Goal: Find specific page/section: Find specific page/section

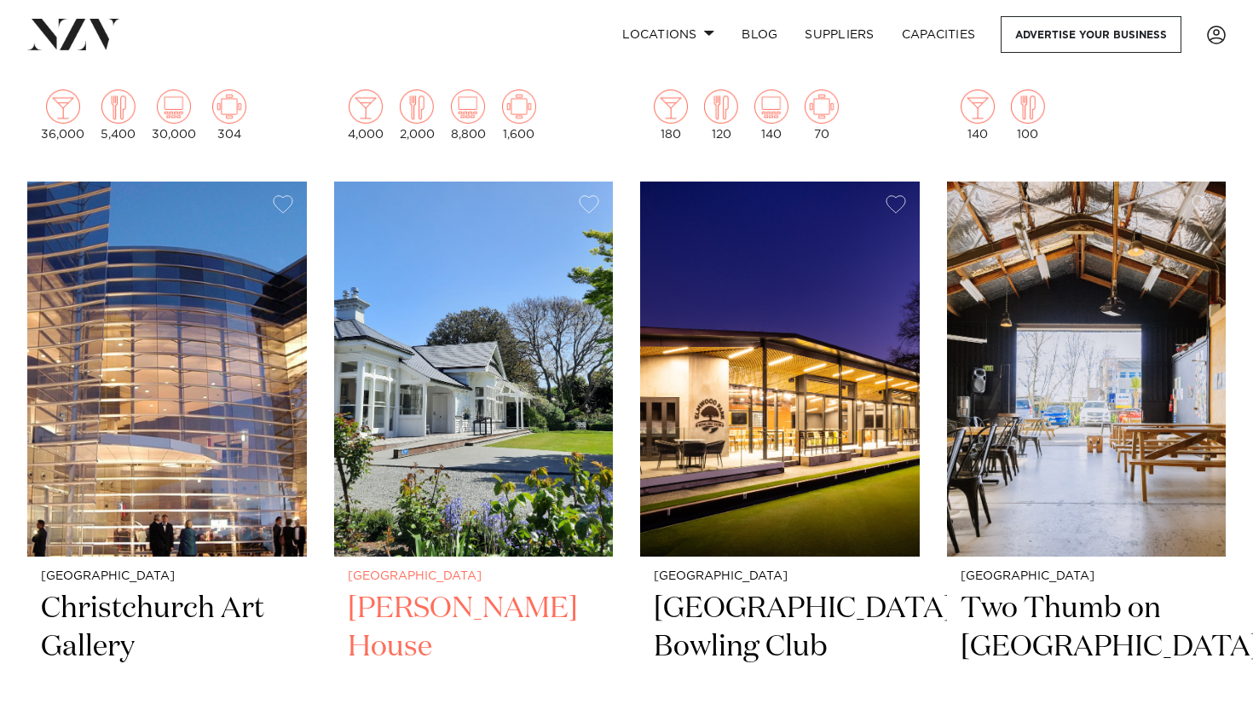
scroll to position [2071, 0]
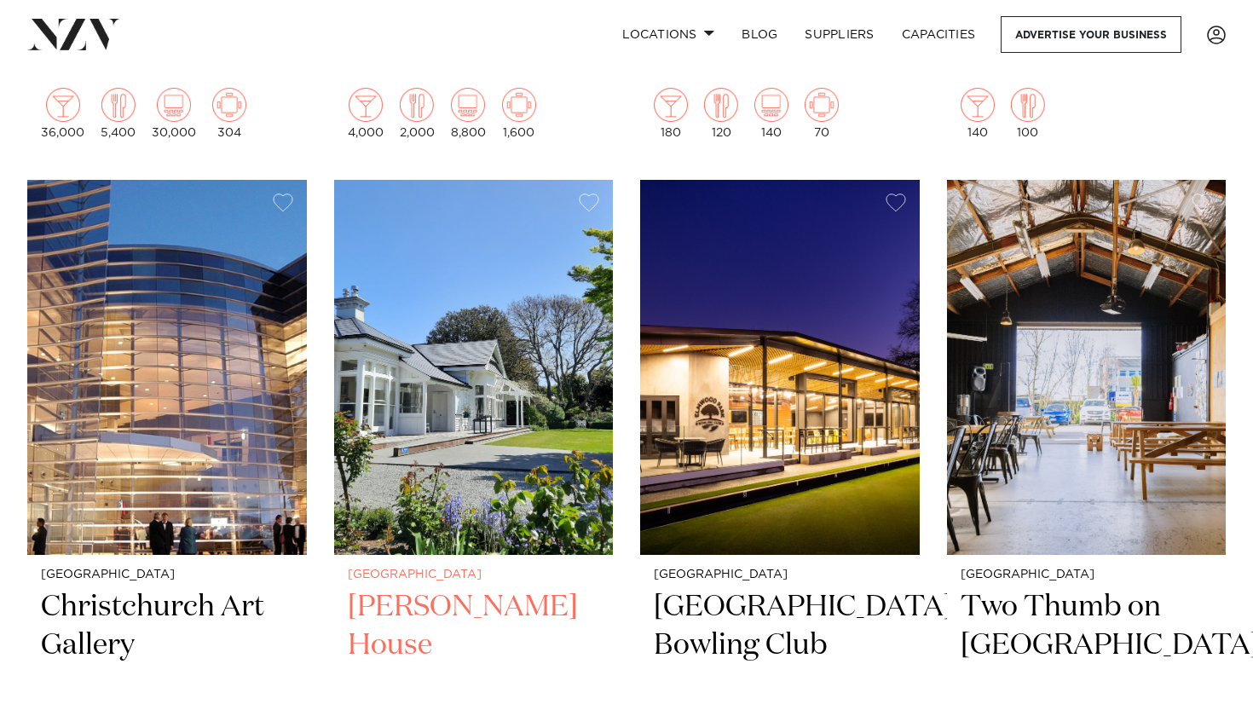
click at [420, 414] on img at bounding box center [474, 367] width 280 height 374
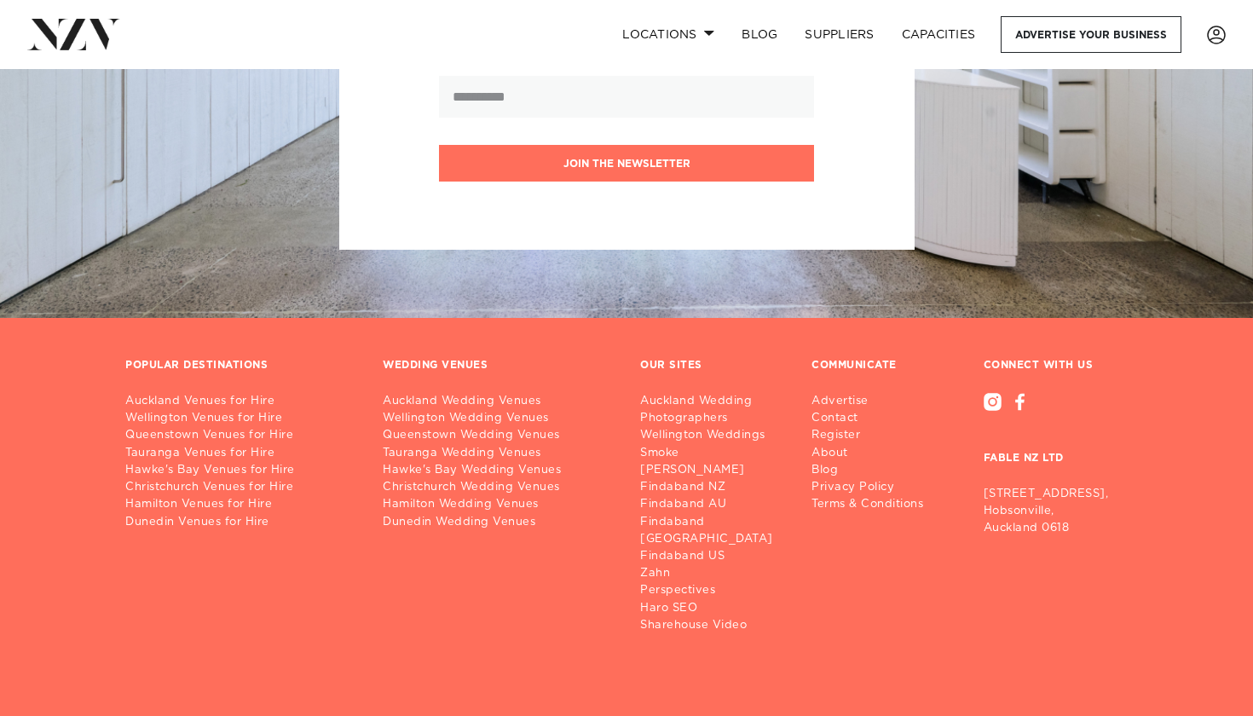
scroll to position [6292, 0]
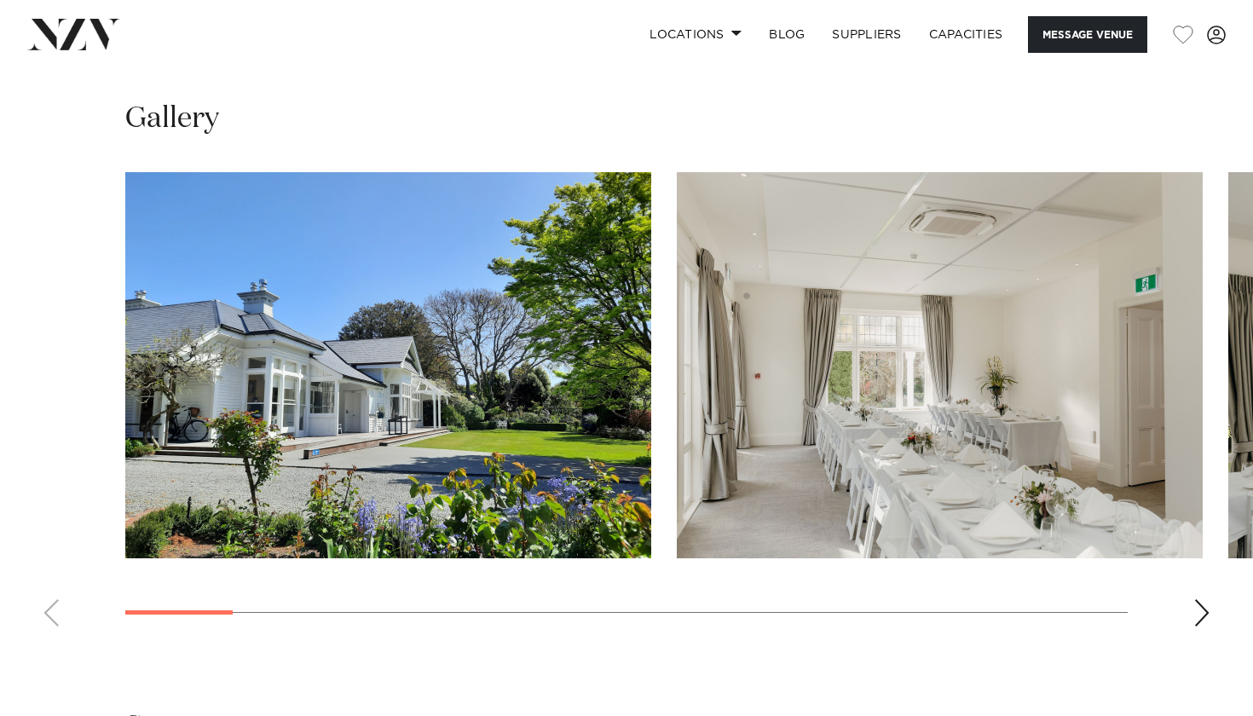
scroll to position [1598, 0]
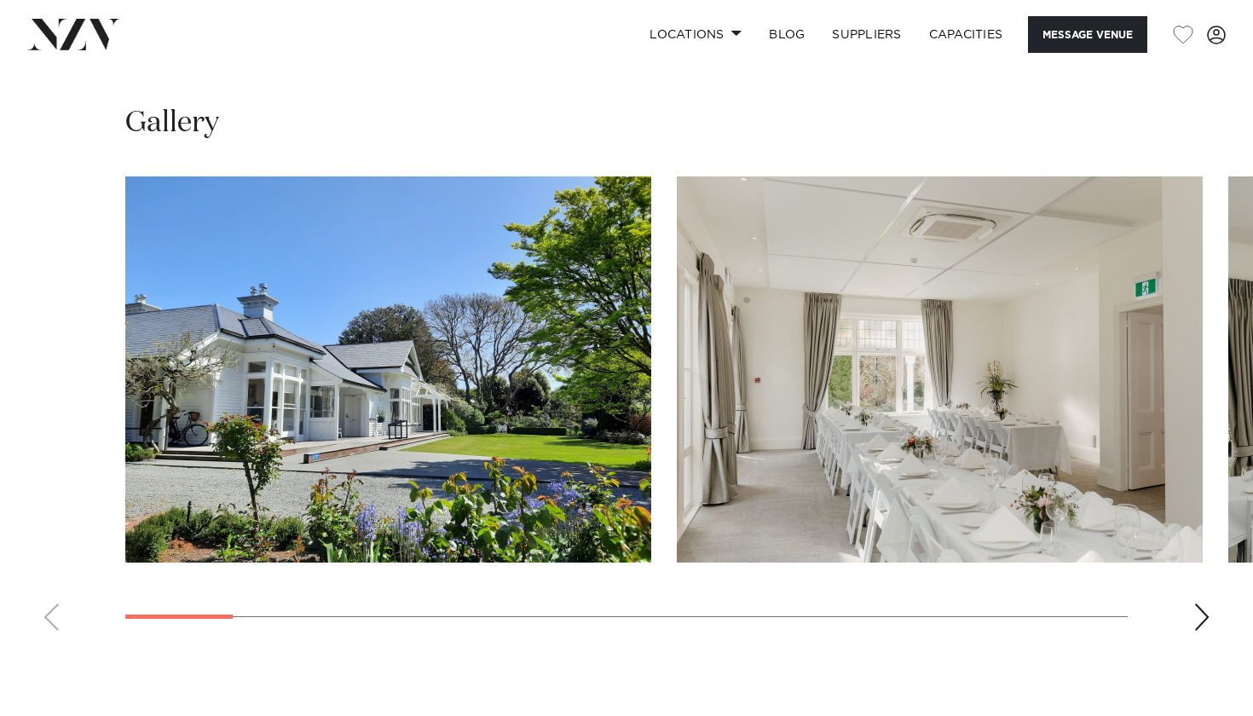
click at [1200, 604] on div "Next slide" at bounding box center [1201, 617] width 17 height 27
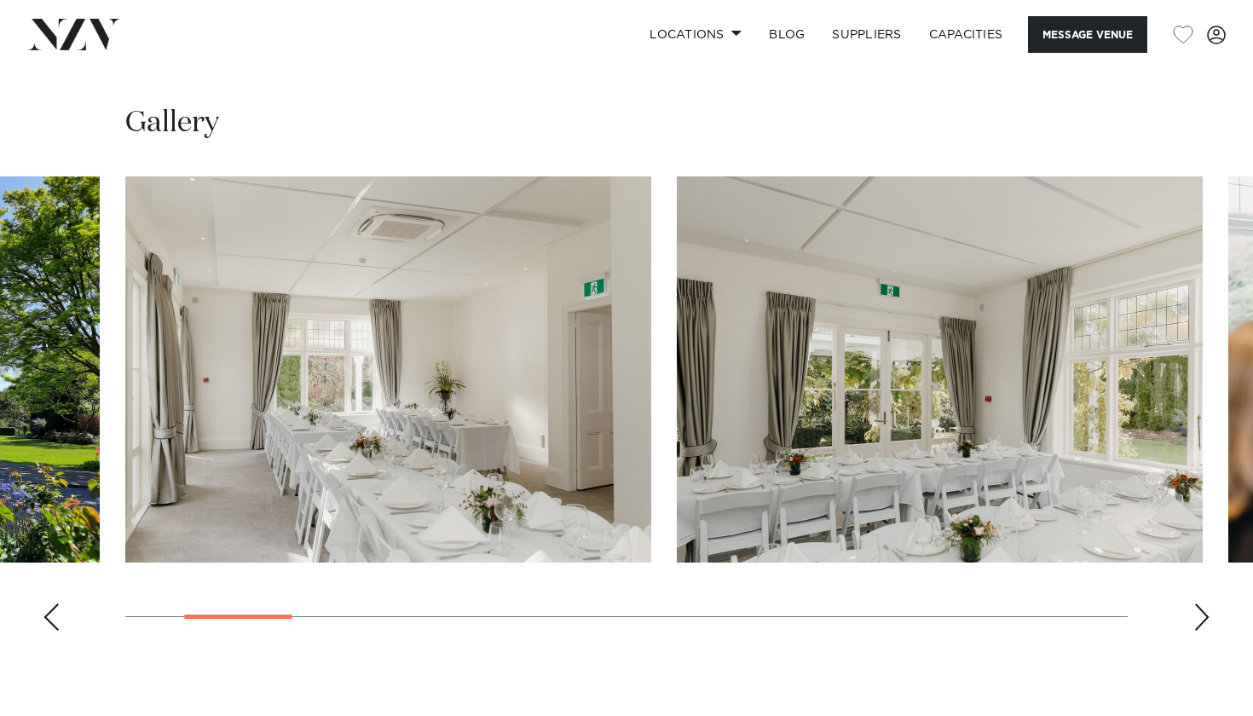
click at [1200, 604] on div "Next slide" at bounding box center [1201, 617] width 17 height 27
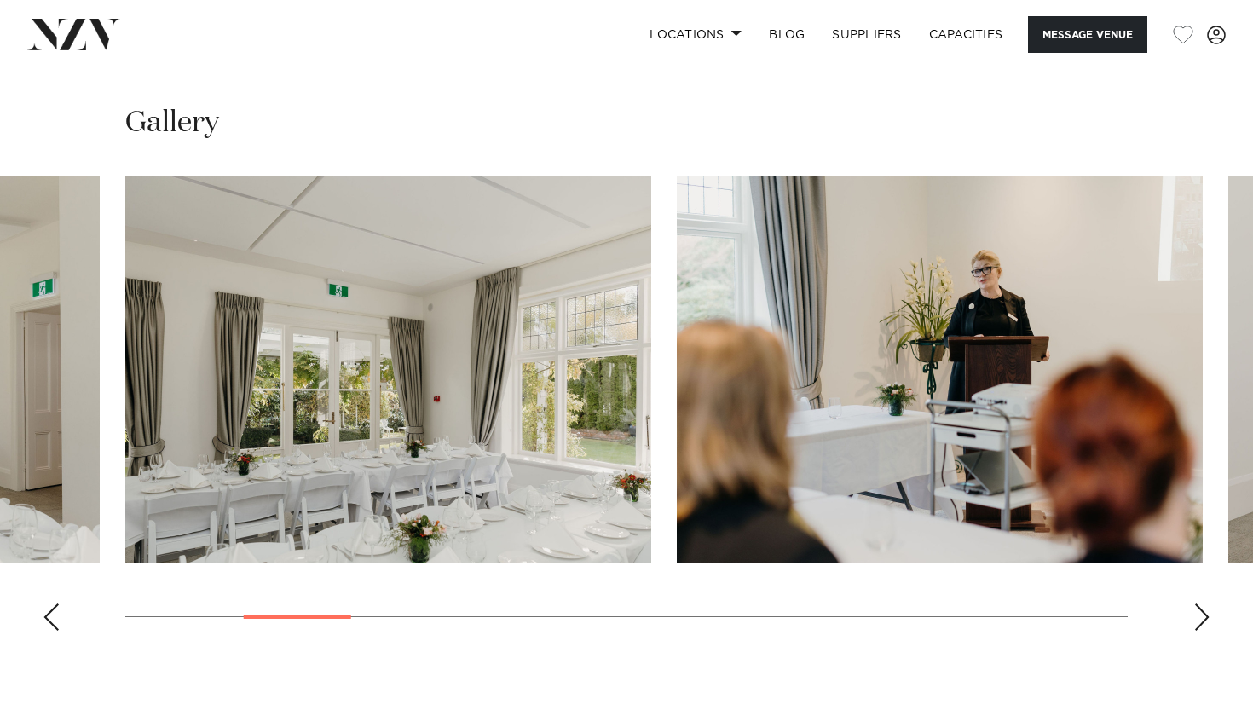
click at [1200, 604] on div "Next slide" at bounding box center [1201, 617] width 17 height 27
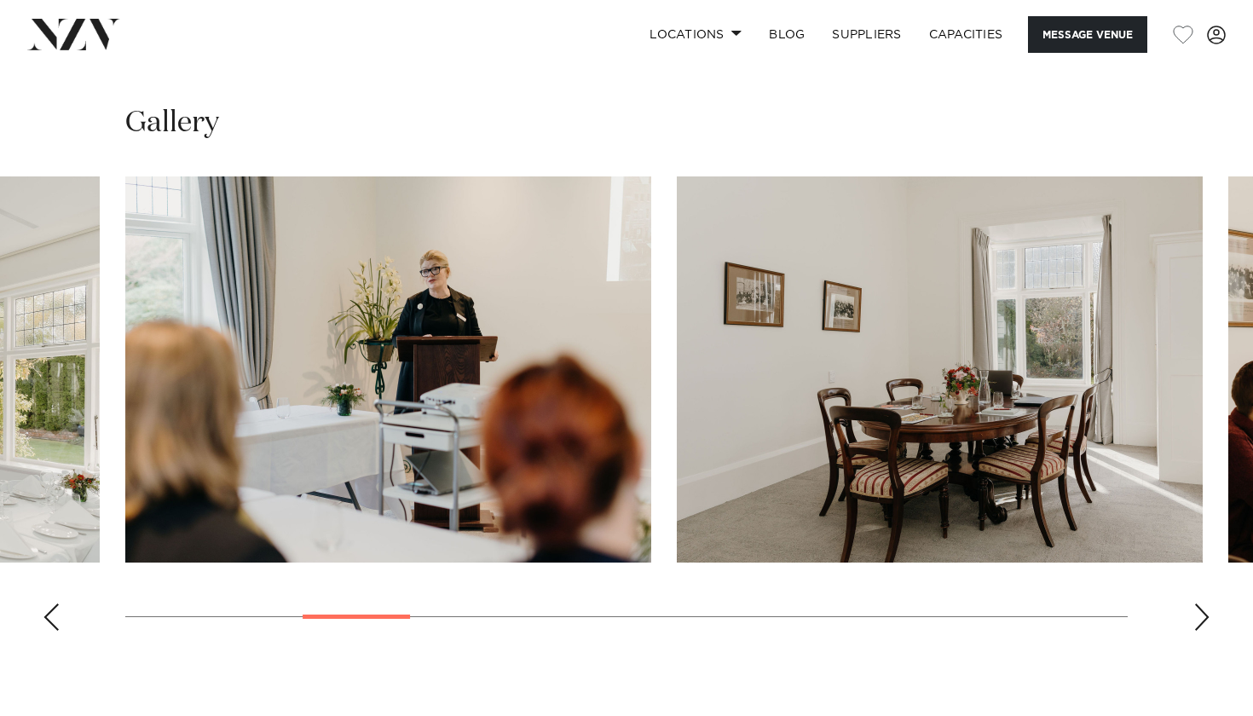
click at [1200, 604] on div "Next slide" at bounding box center [1201, 617] width 17 height 27
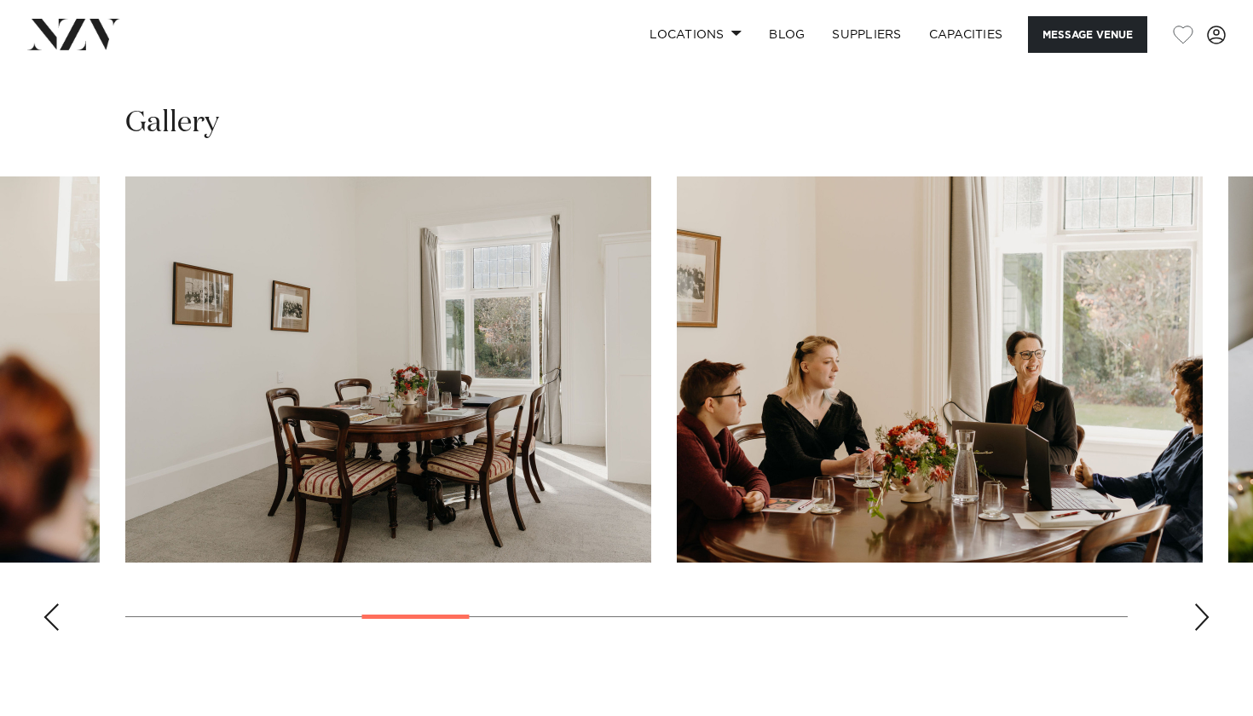
click at [1200, 604] on div "Next slide" at bounding box center [1201, 617] width 17 height 27
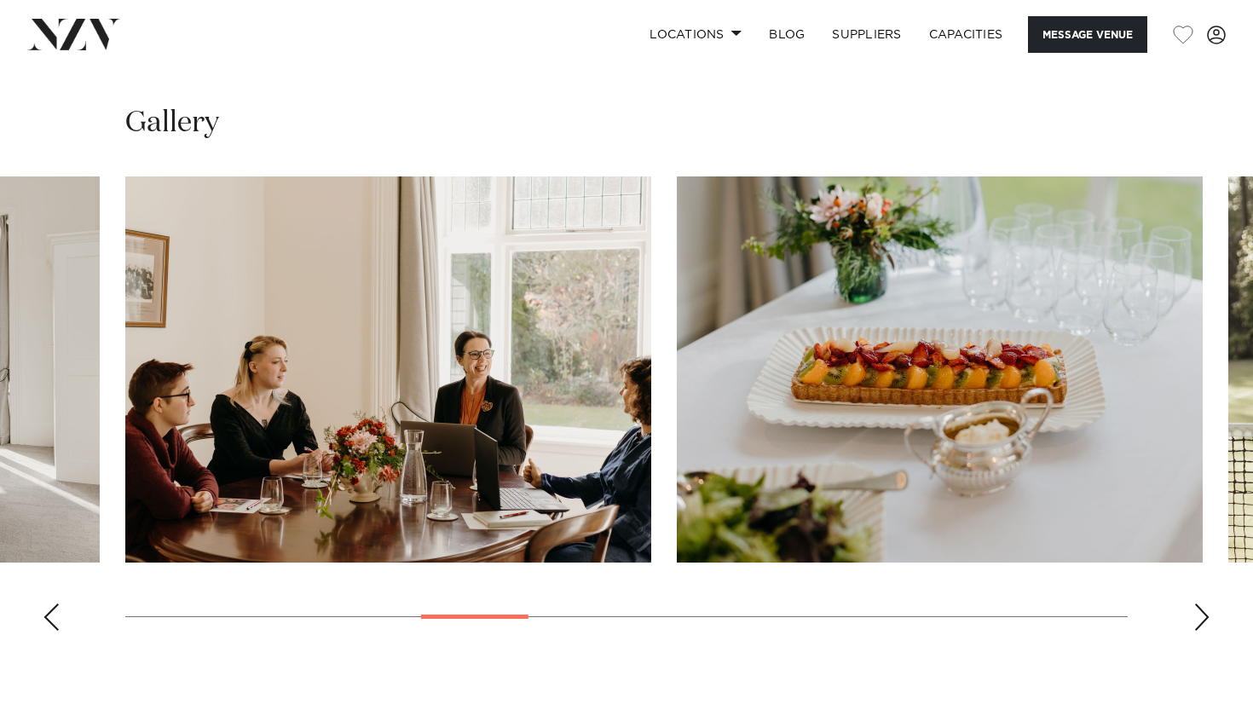
click at [1200, 604] on div "Next slide" at bounding box center [1201, 617] width 17 height 27
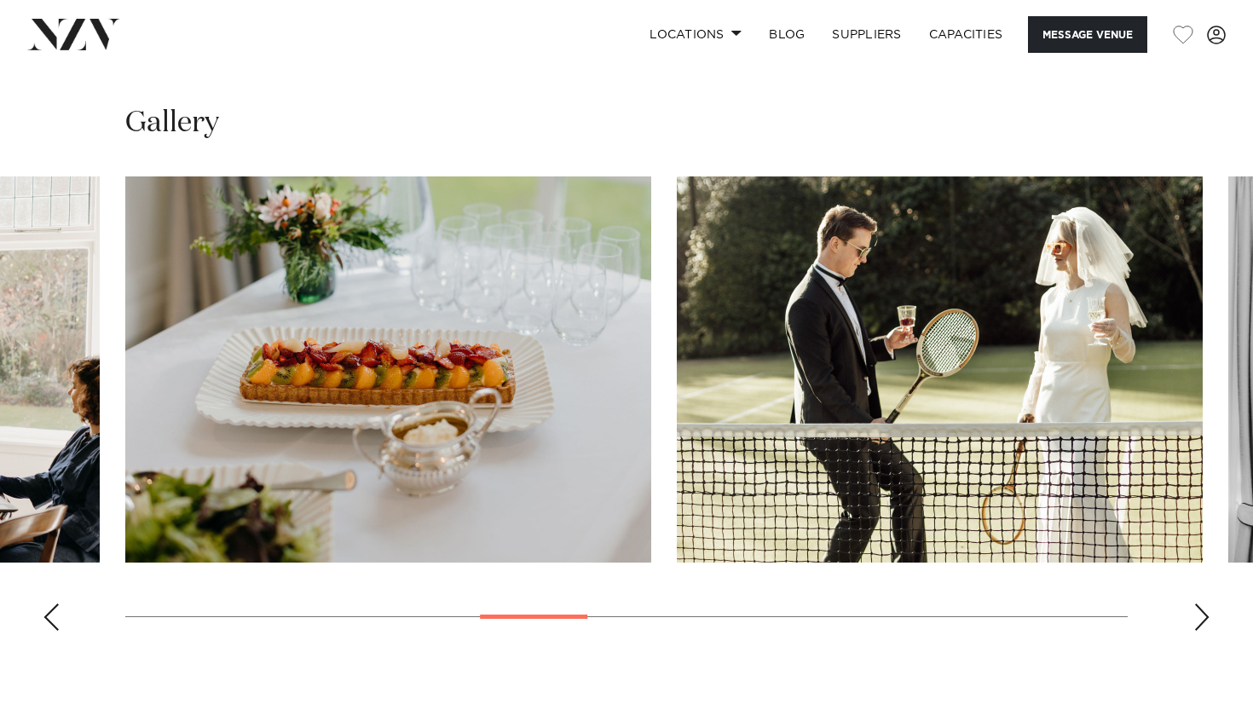
click at [1200, 604] on div "Next slide" at bounding box center [1201, 617] width 17 height 27
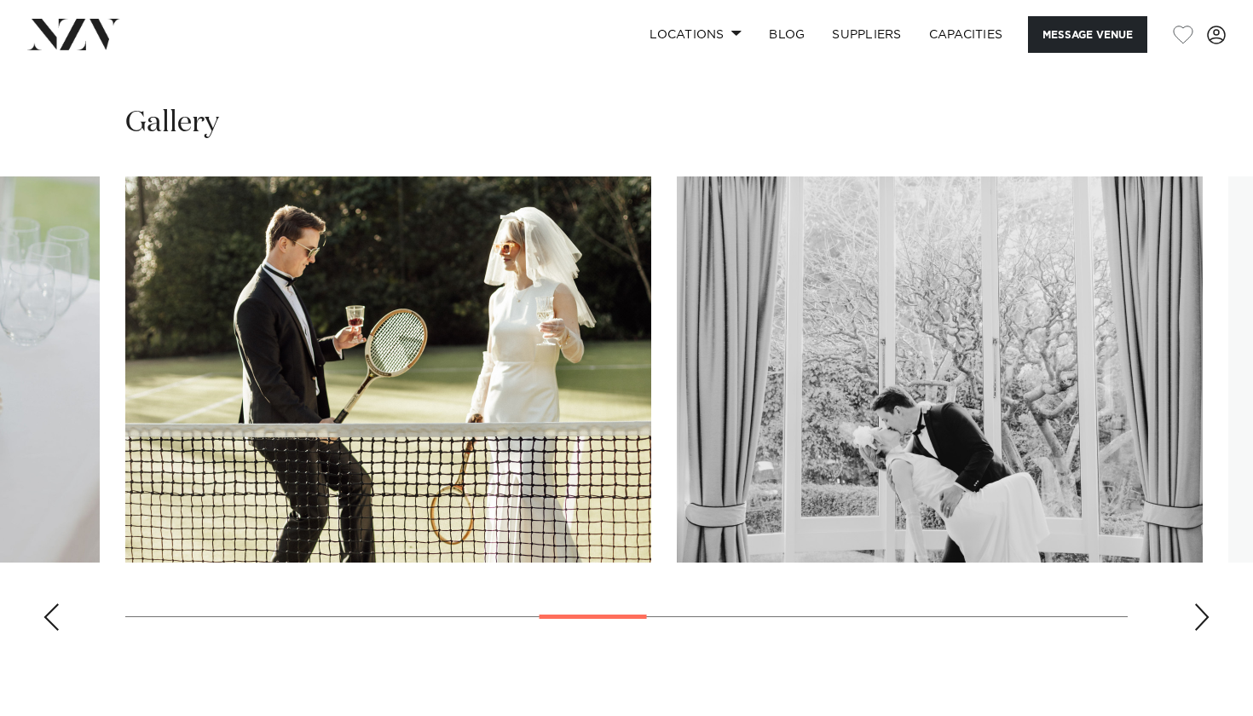
click at [1200, 604] on div "Next slide" at bounding box center [1201, 617] width 17 height 27
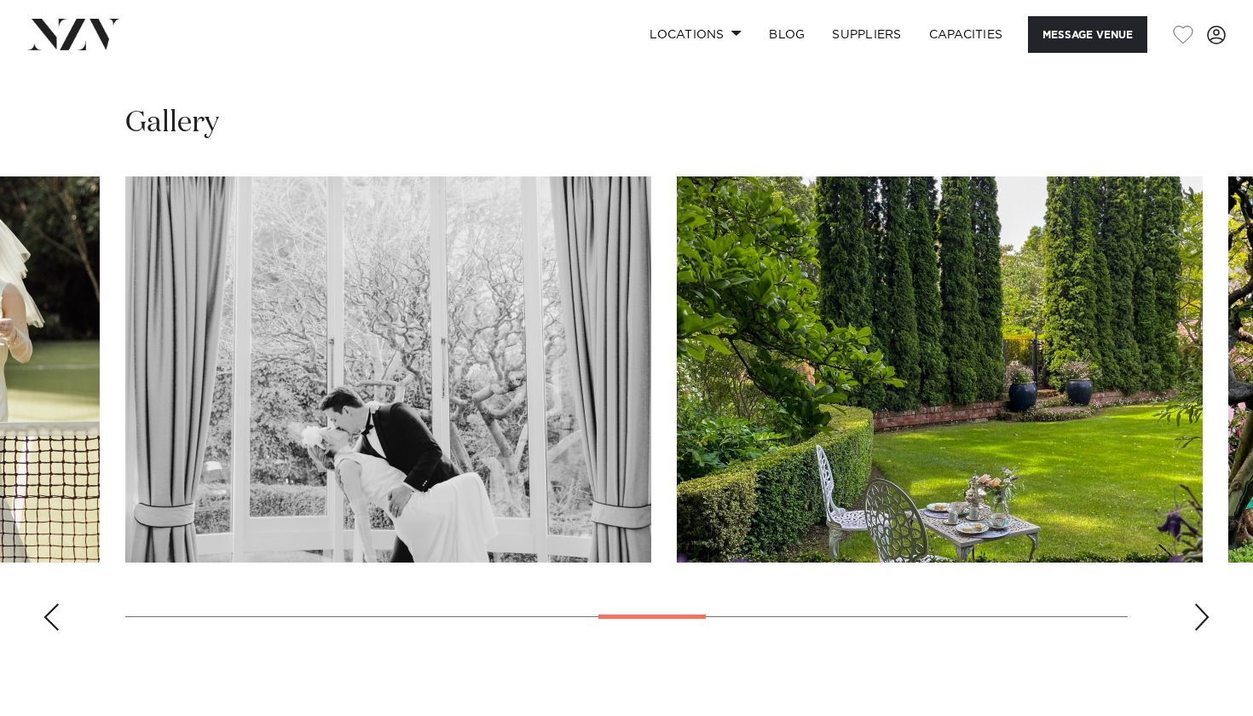
click at [1200, 604] on div "Next slide" at bounding box center [1201, 617] width 17 height 27
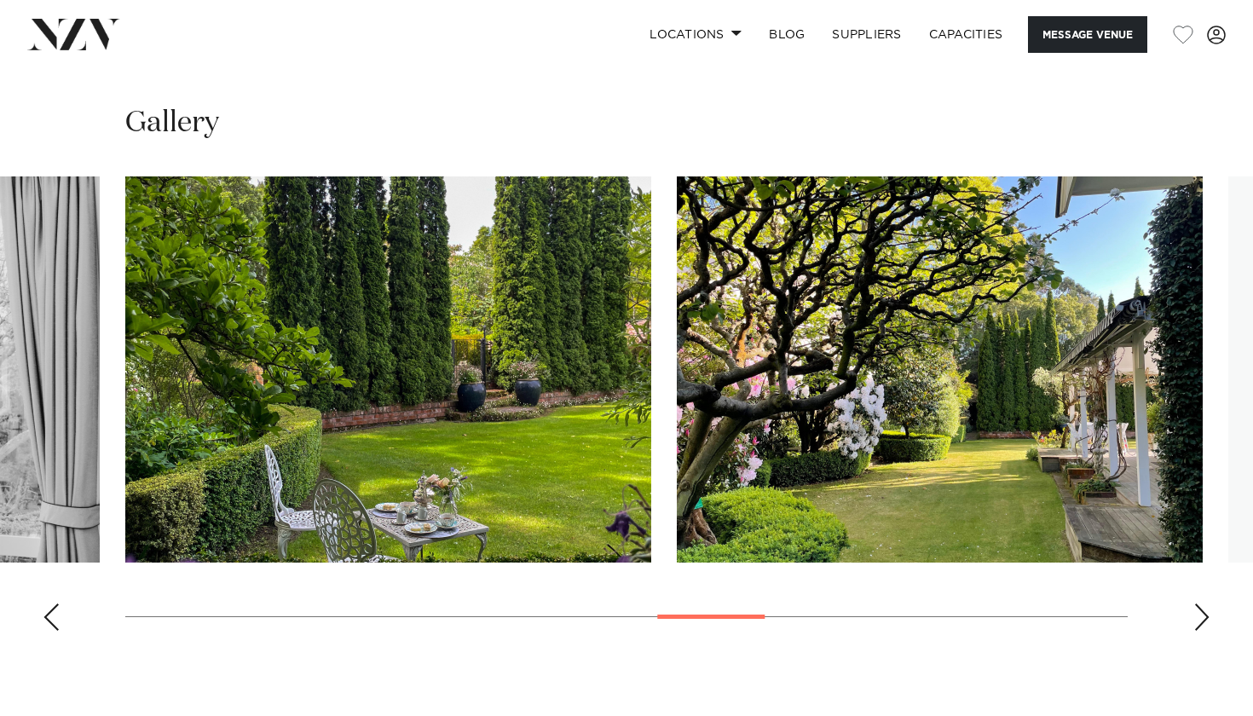
click at [1200, 604] on div "Next slide" at bounding box center [1201, 617] width 17 height 27
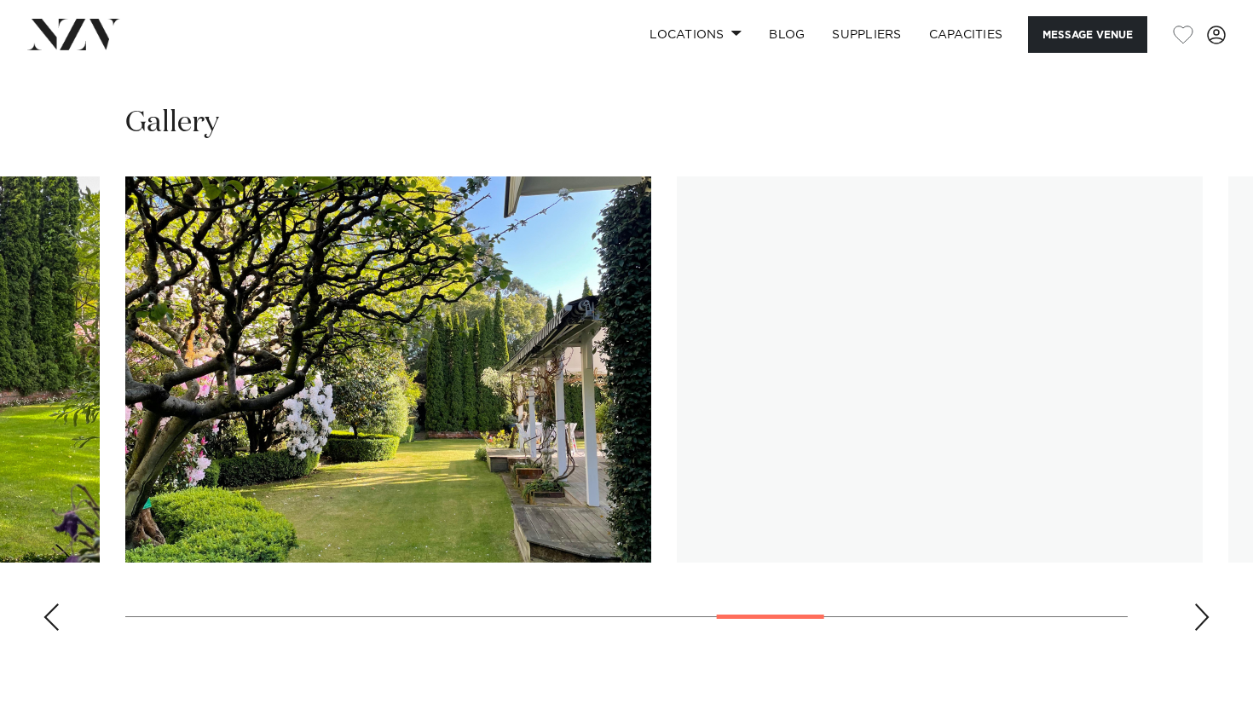
click at [1200, 604] on div "Next slide" at bounding box center [1201, 617] width 17 height 27
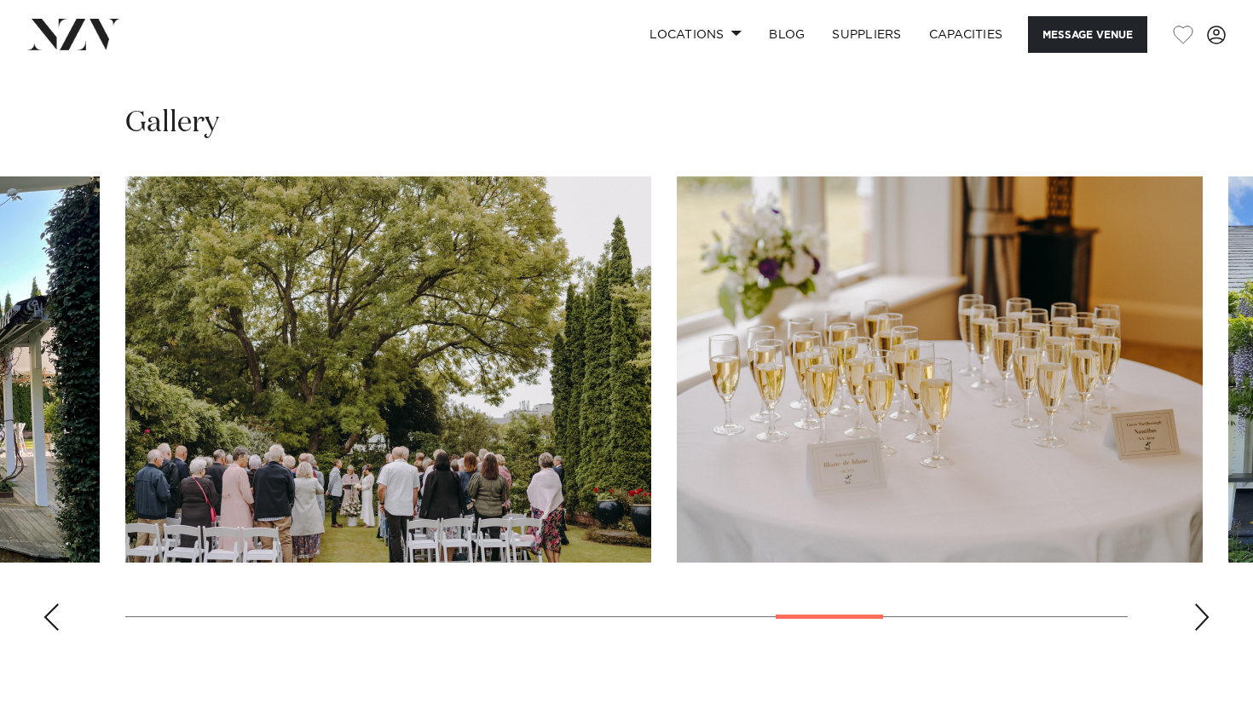
click at [1200, 604] on div "Next slide" at bounding box center [1201, 617] width 17 height 27
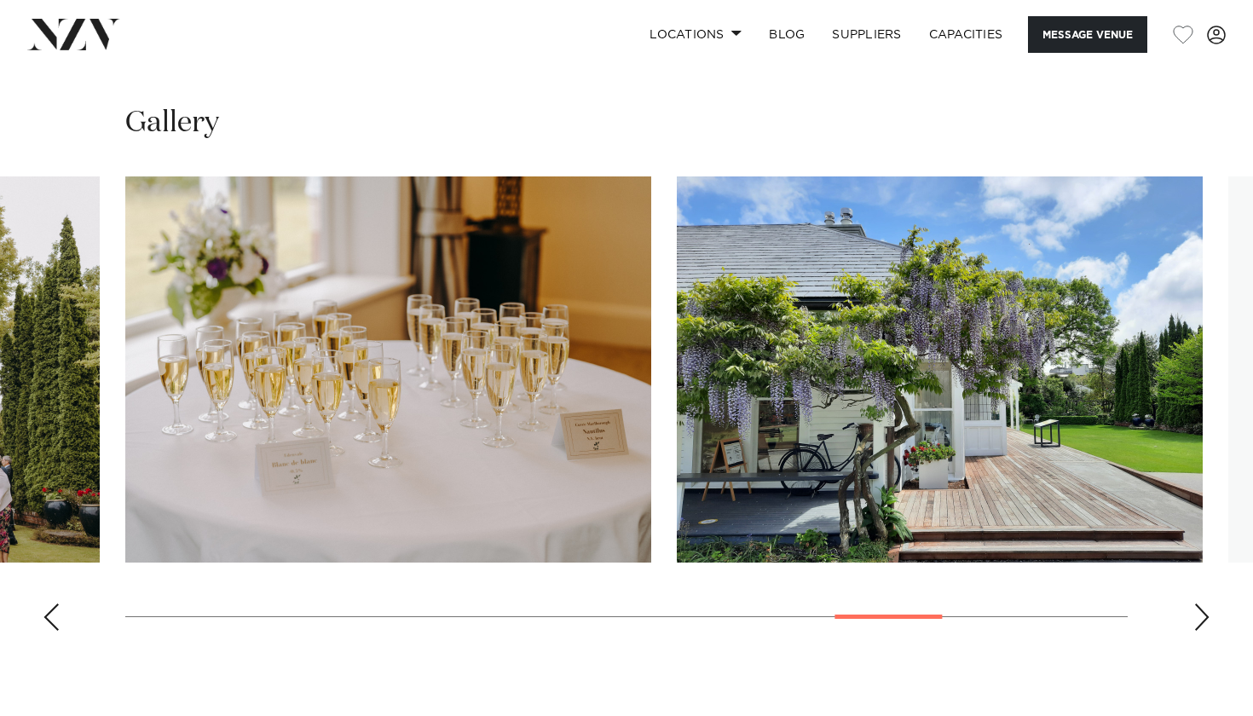
click at [1200, 604] on div "Next slide" at bounding box center [1201, 617] width 17 height 27
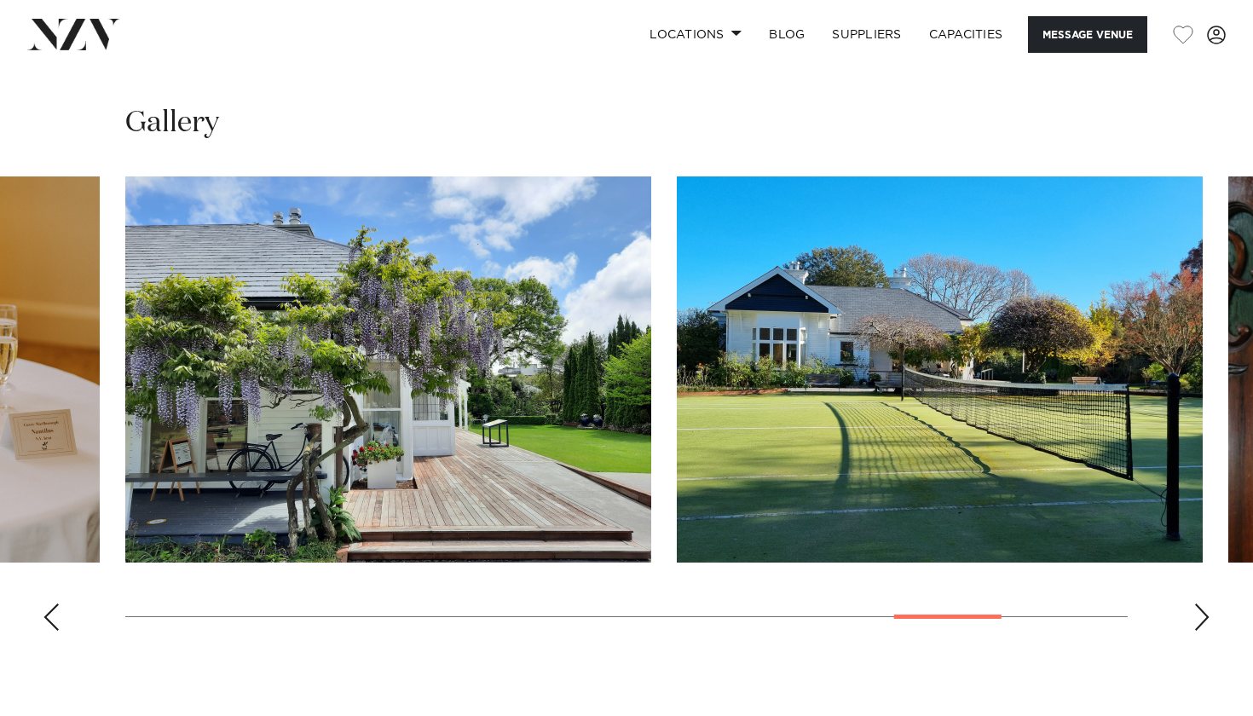
click at [1200, 604] on div "Next slide" at bounding box center [1201, 617] width 17 height 27
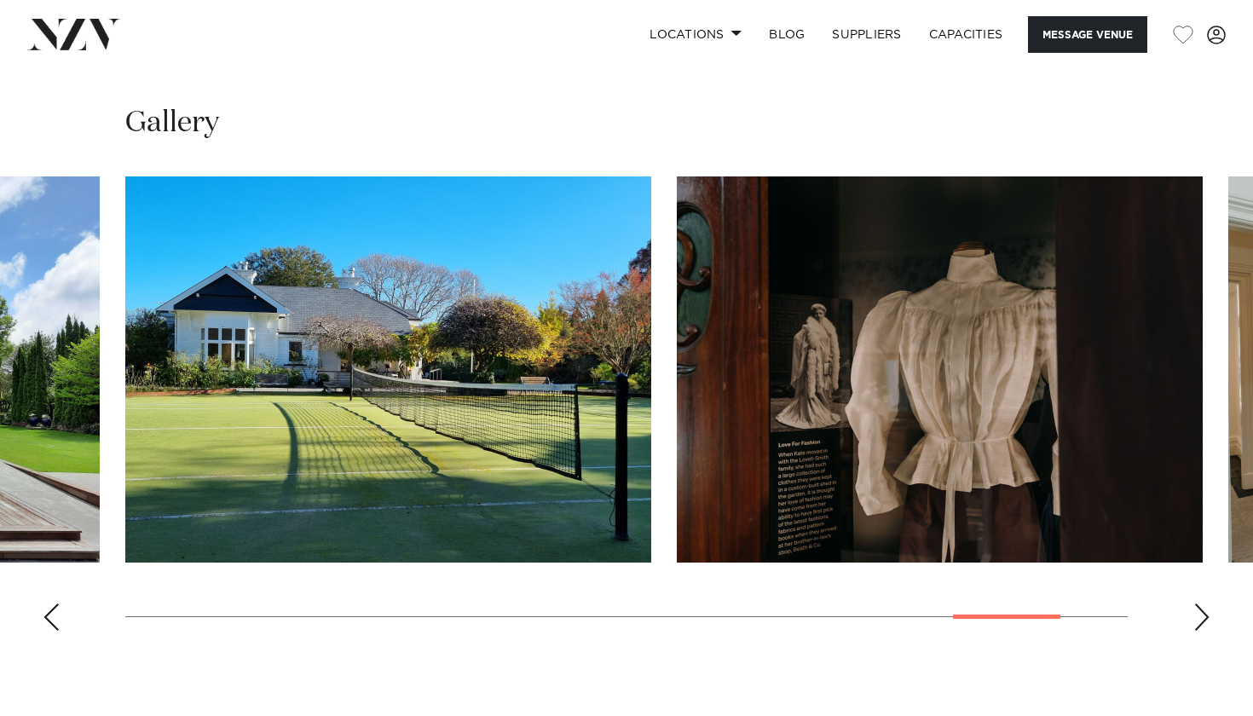
click at [1200, 604] on div "Next slide" at bounding box center [1201, 617] width 17 height 27
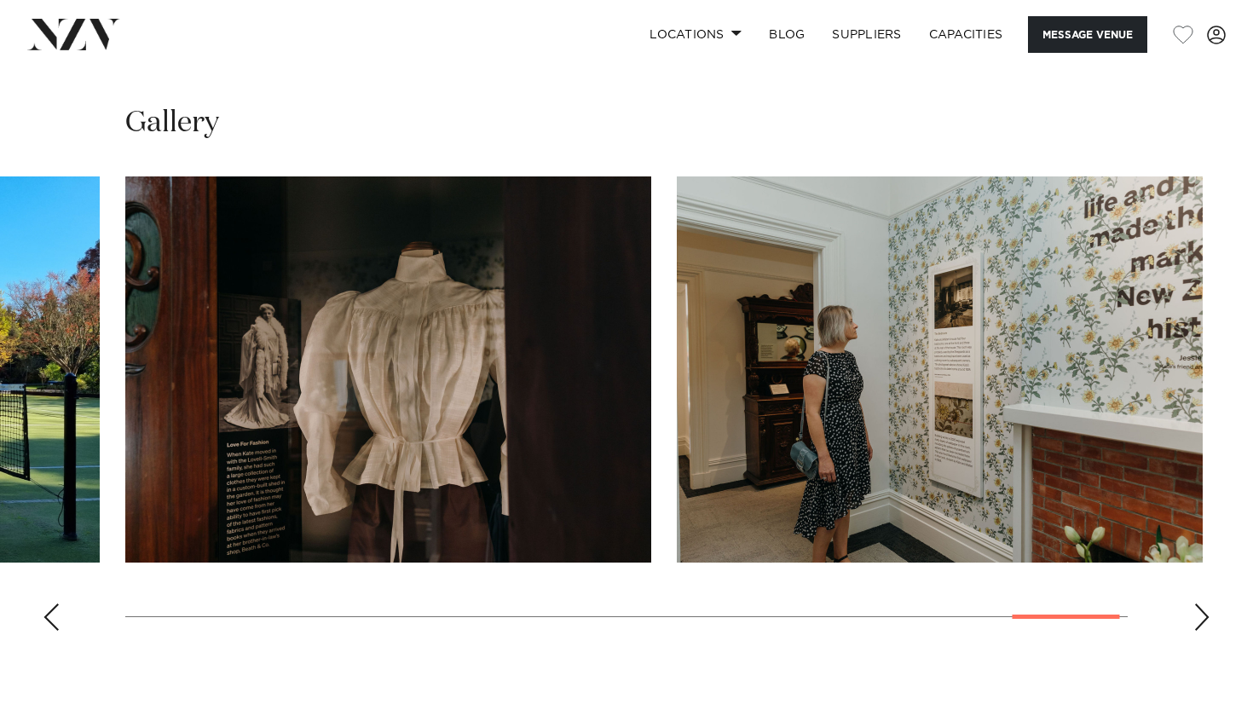
click at [1200, 604] on div "Next slide" at bounding box center [1201, 617] width 17 height 27
